Goal: Find specific page/section: Find specific page/section

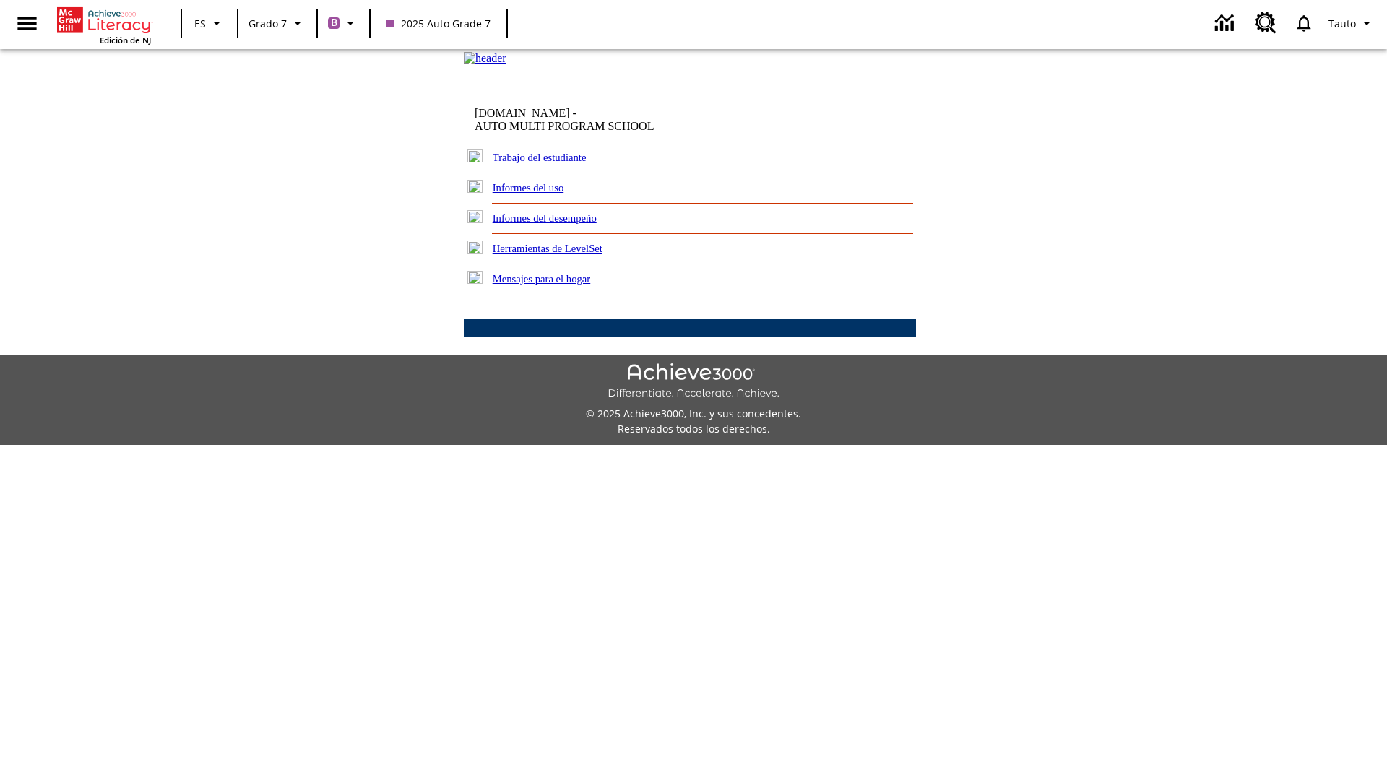
click at [556, 163] on link "Trabajo del estudiante" at bounding box center [540, 158] width 94 height 12
